Goal: Go to known website: Access a specific website the user already knows

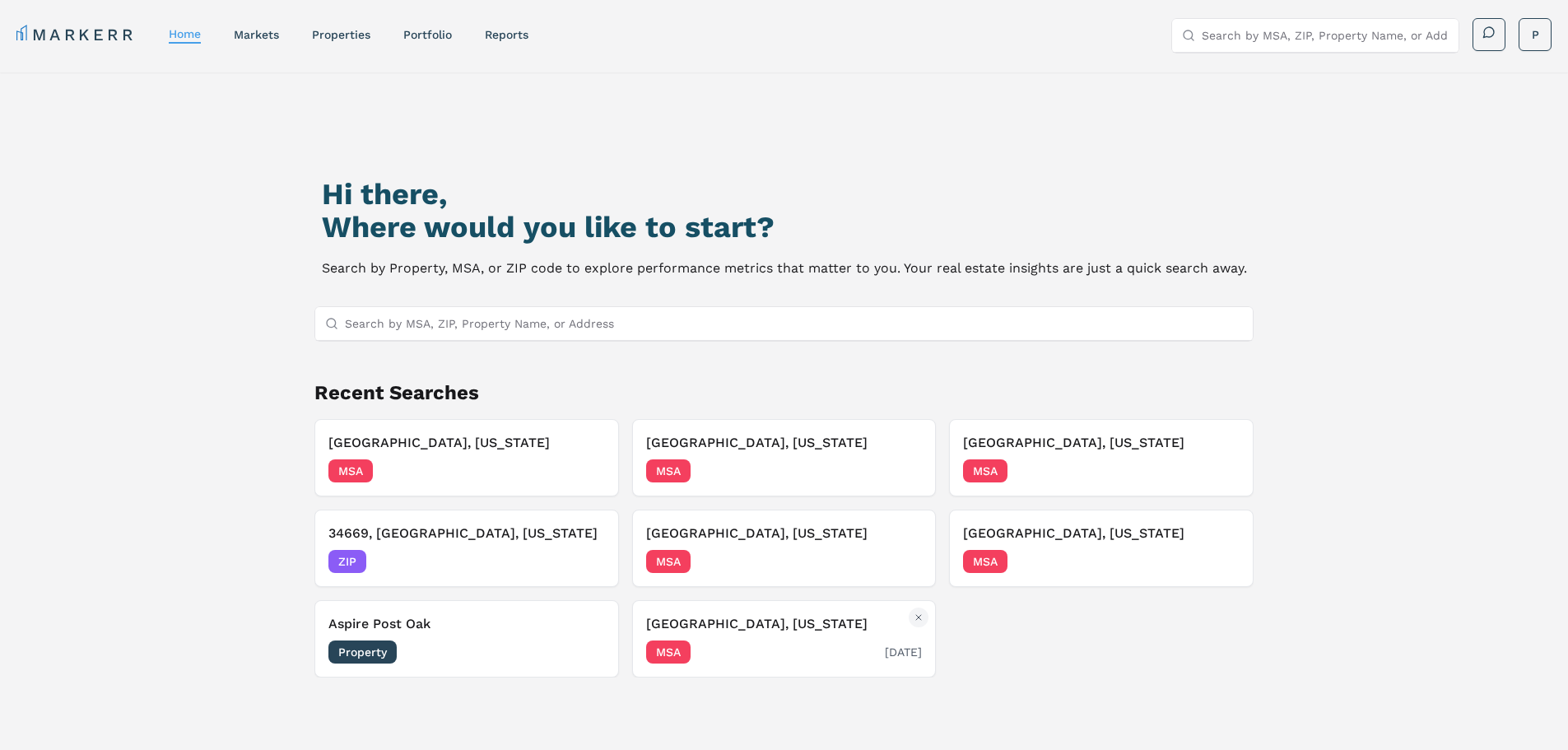
click at [700, 638] on div "Austin, Texas MSA 07/19/2024" at bounding box center [784, 638] width 277 height 49
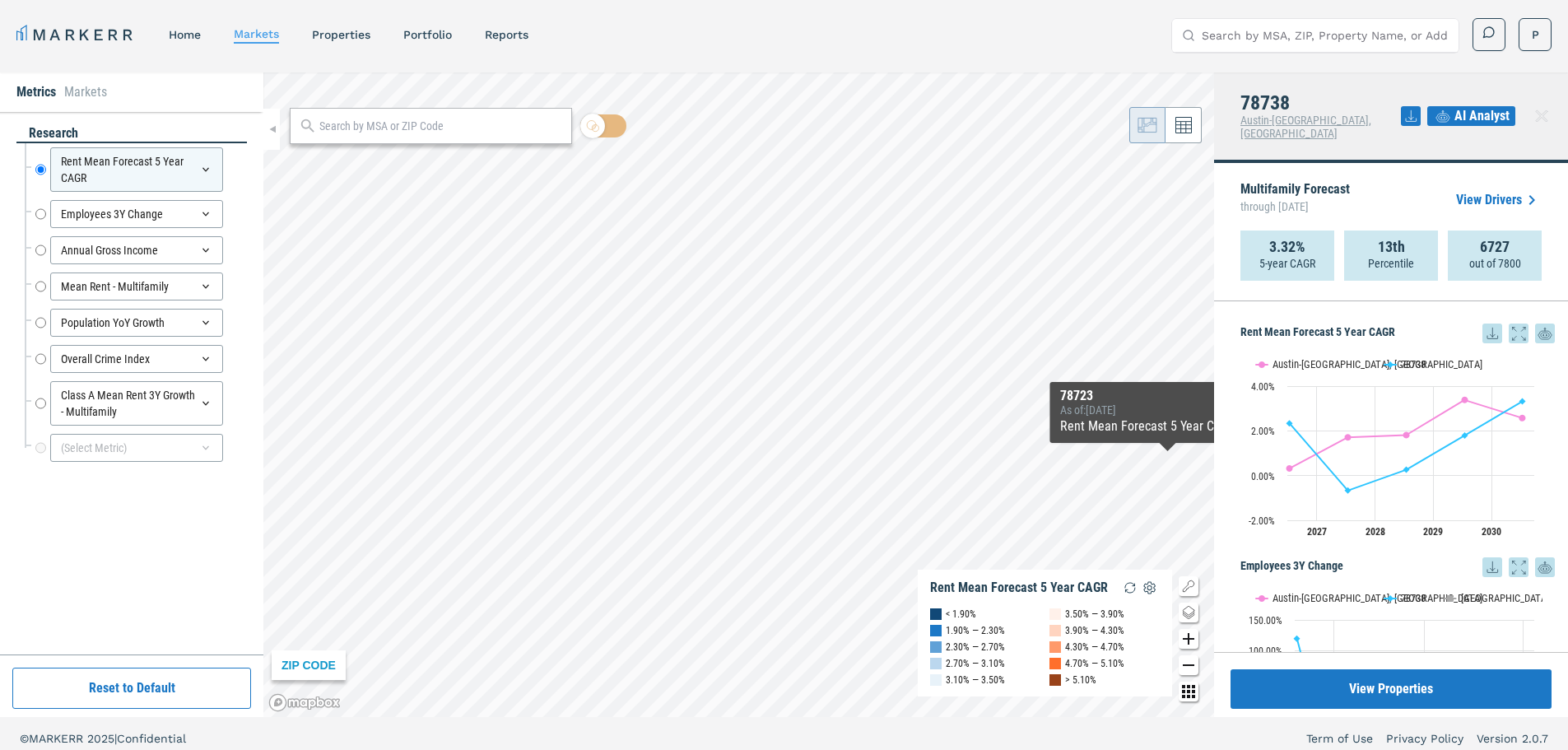
scroll to position [165, 0]
